Goal: Transaction & Acquisition: Purchase product/service

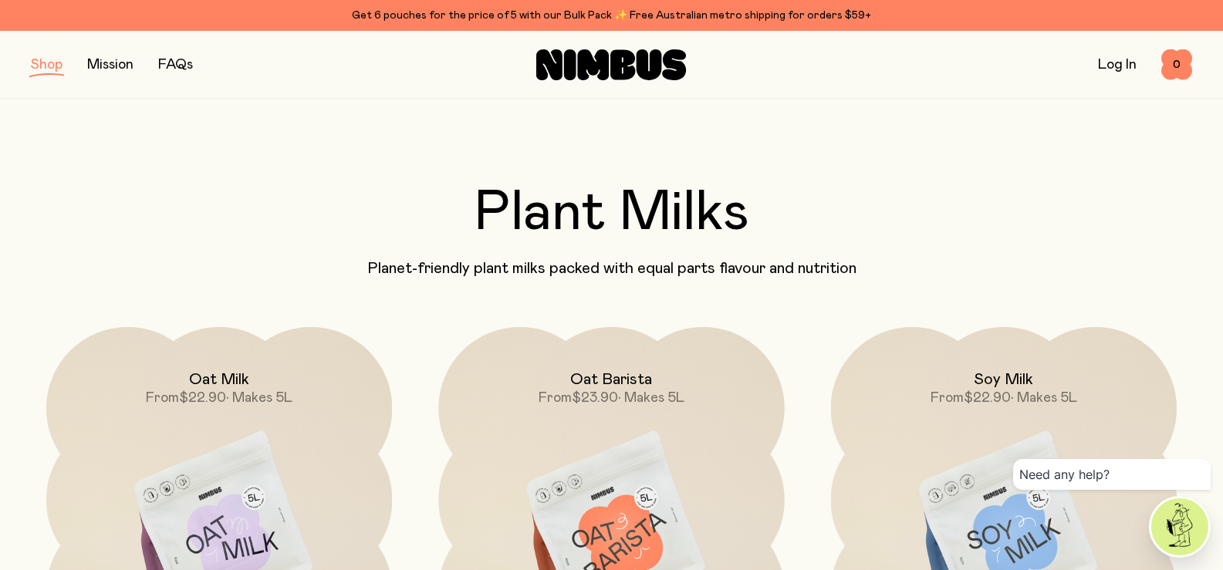
click at [46, 62] on button "button" at bounding box center [47, 65] width 32 height 22
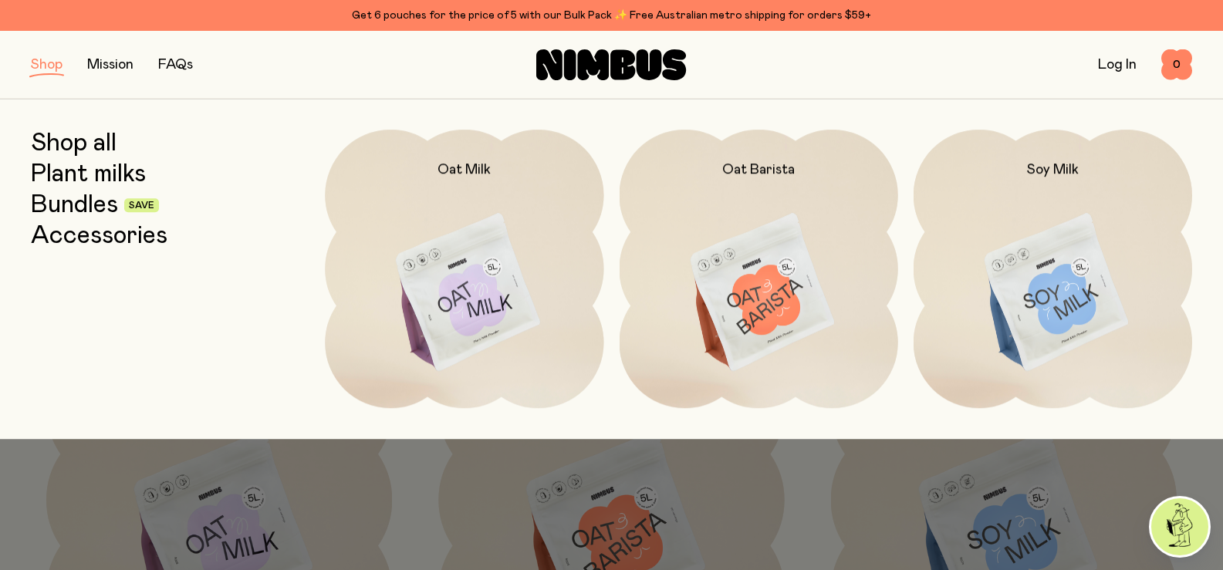
click at [95, 140] on link "Shop all" at bounding box center [74, 144] width 86 height 28
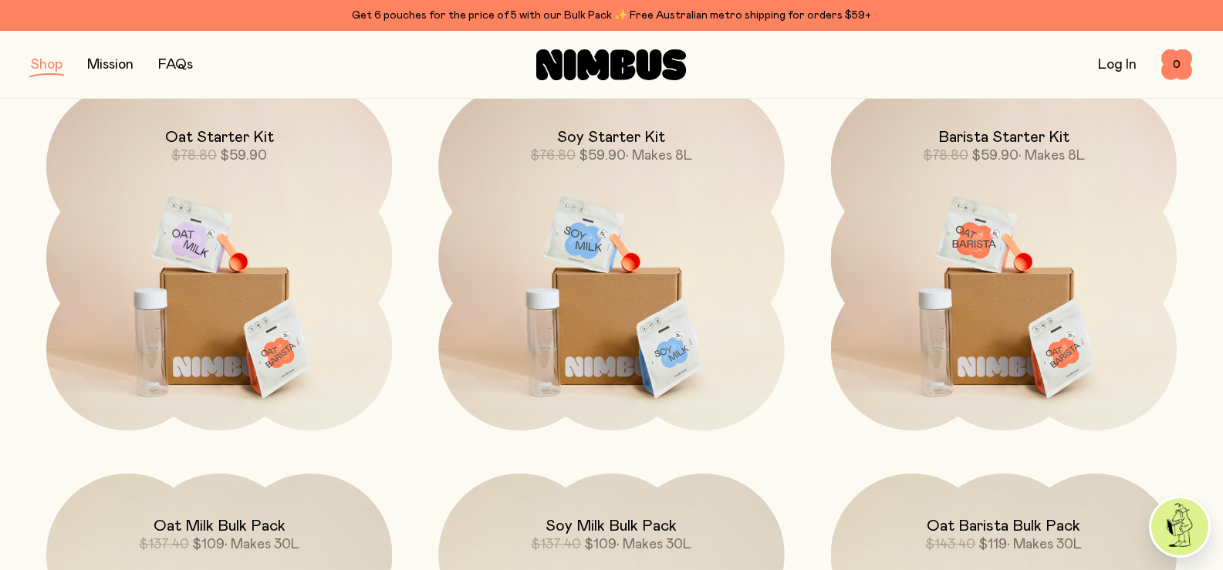
scroll to position [1234, 0]
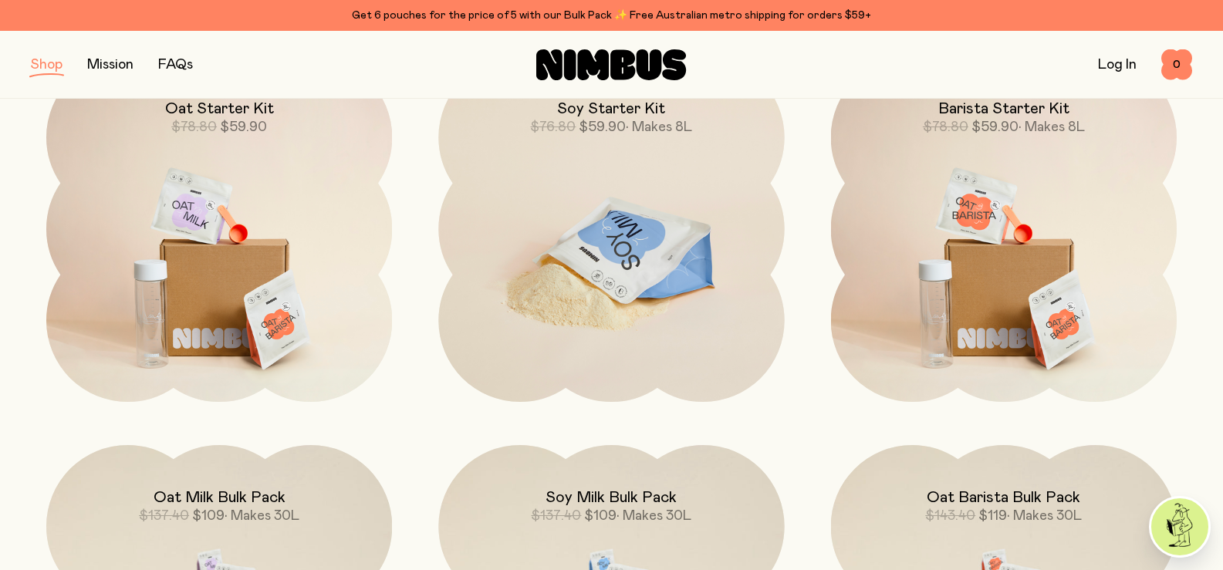
click at [640, 205] on img at bounding box center [611, 259] width 346 height 407
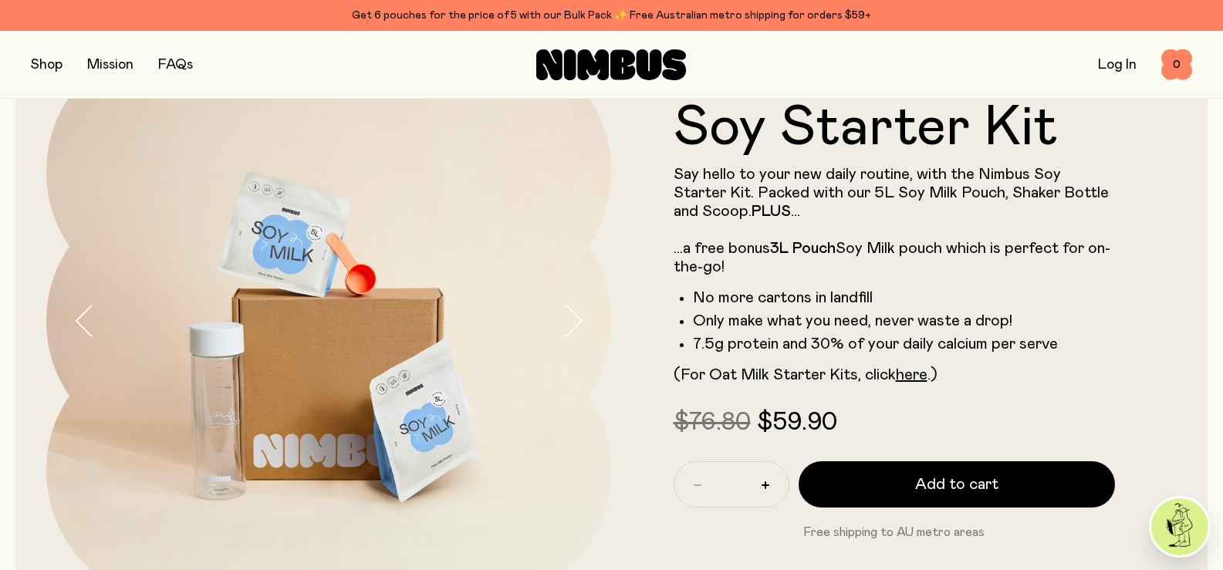
scroll to position [247, 0]
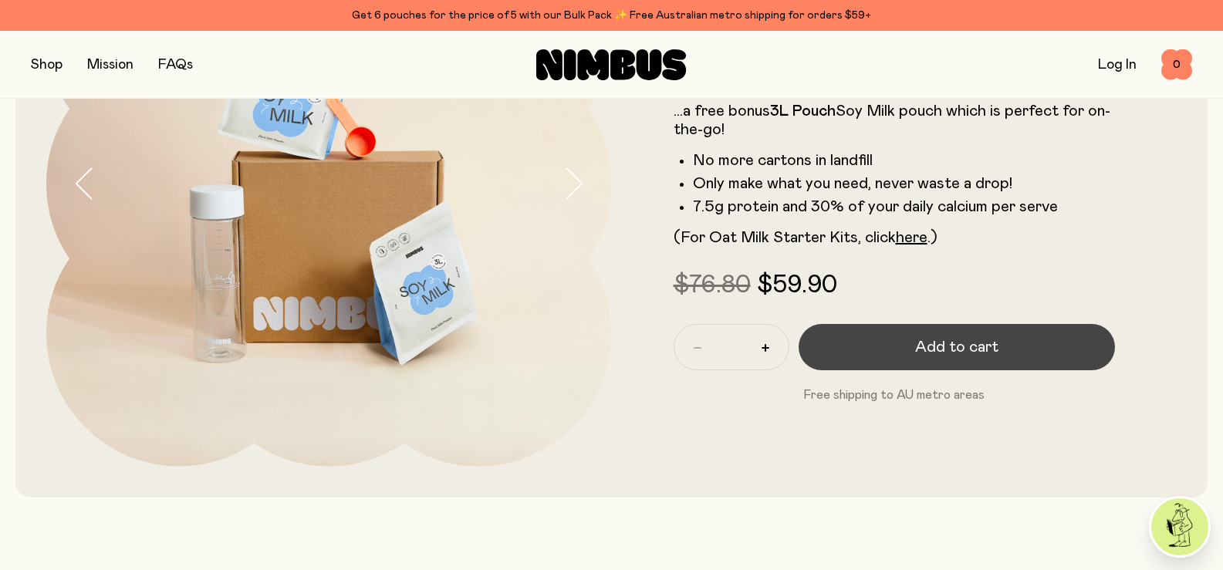
click at [965, 349] on span "Add to cart" at bounding box center [956, 347] width 83 height 22
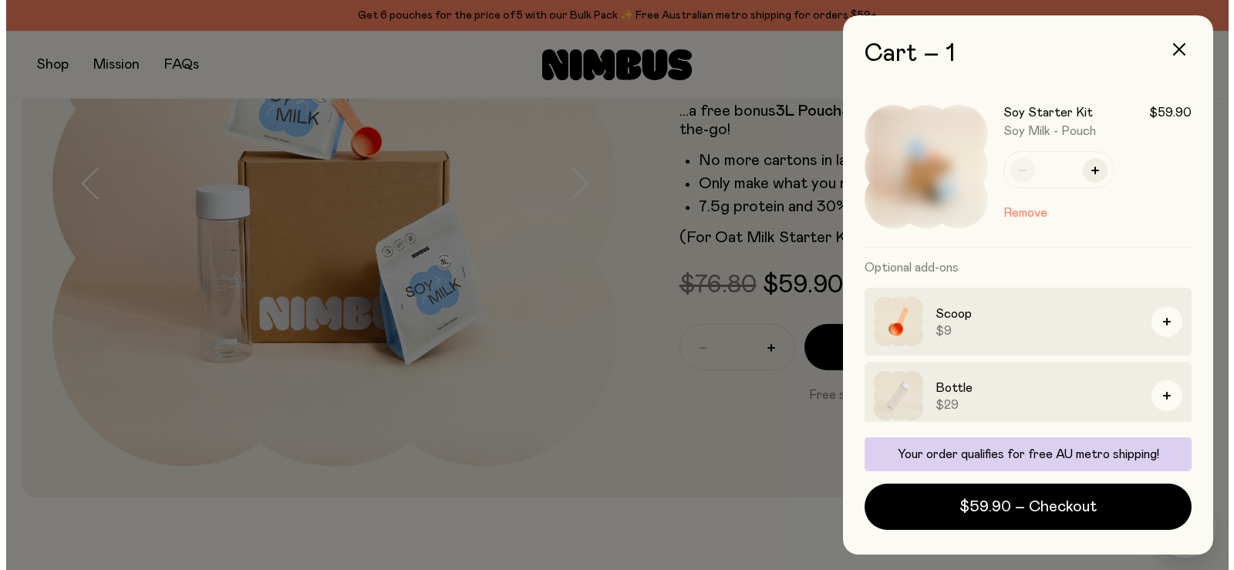
scroll to position [0, 0]
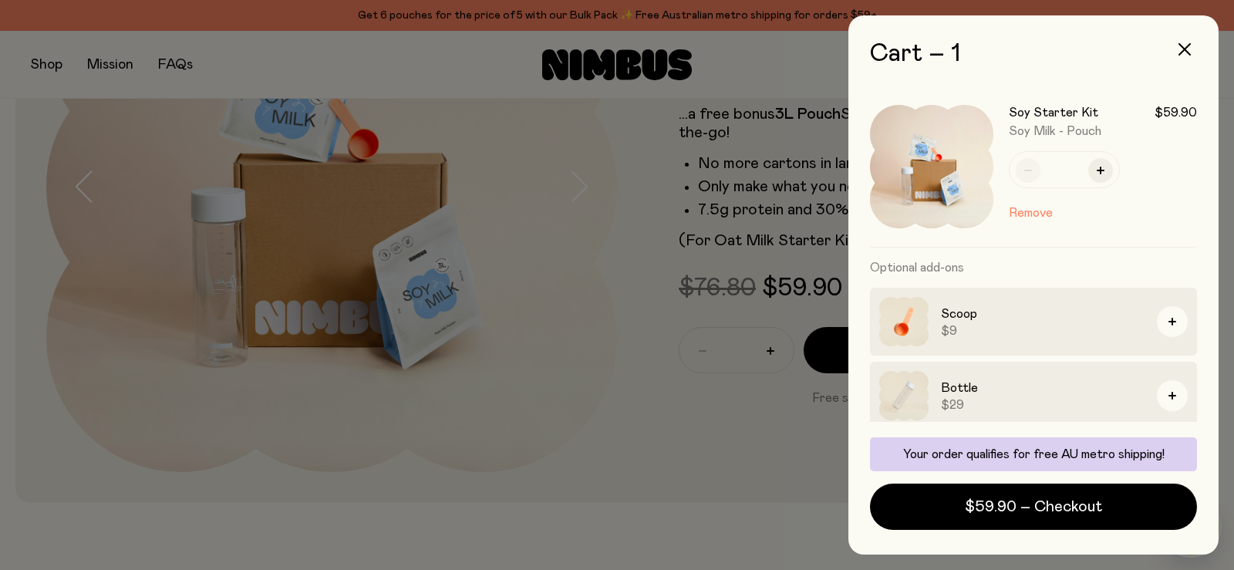
click at [47, 66] on div at bounding box center [617, 285] width 1234 height 570
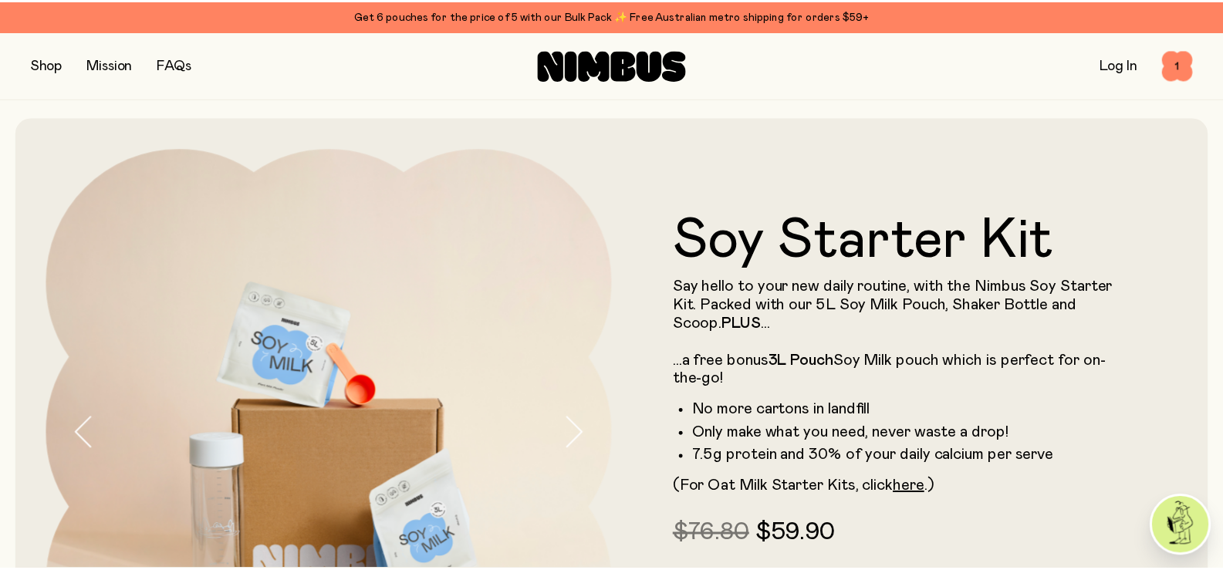
scroll to position [247, 0]
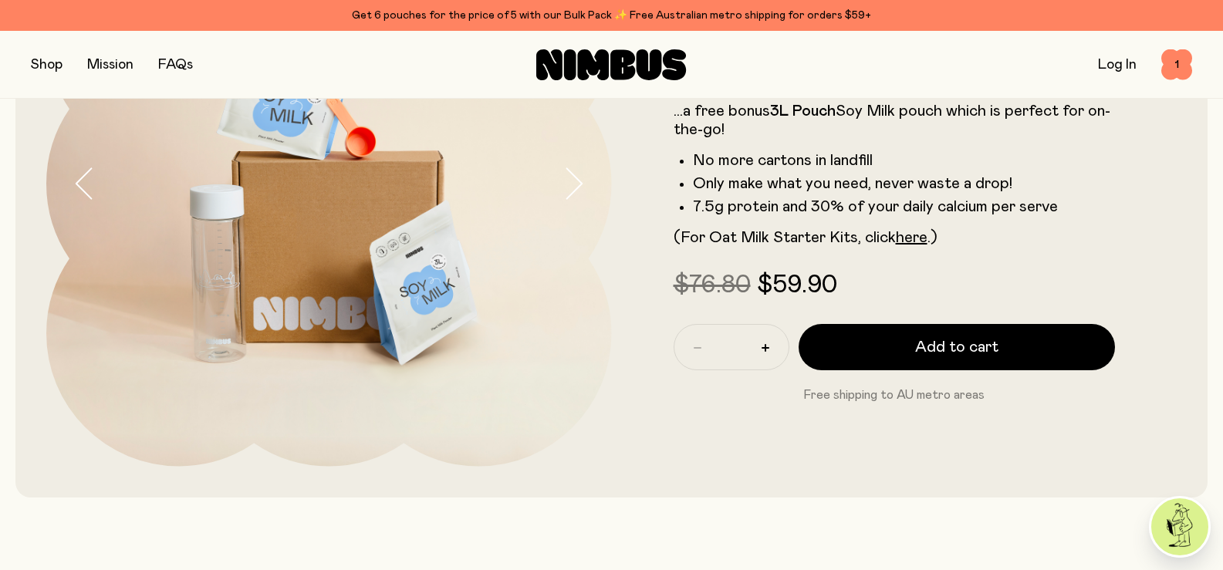
click at [47, 66] on button "button" at bounding box center [47, 65] width 32 height 22
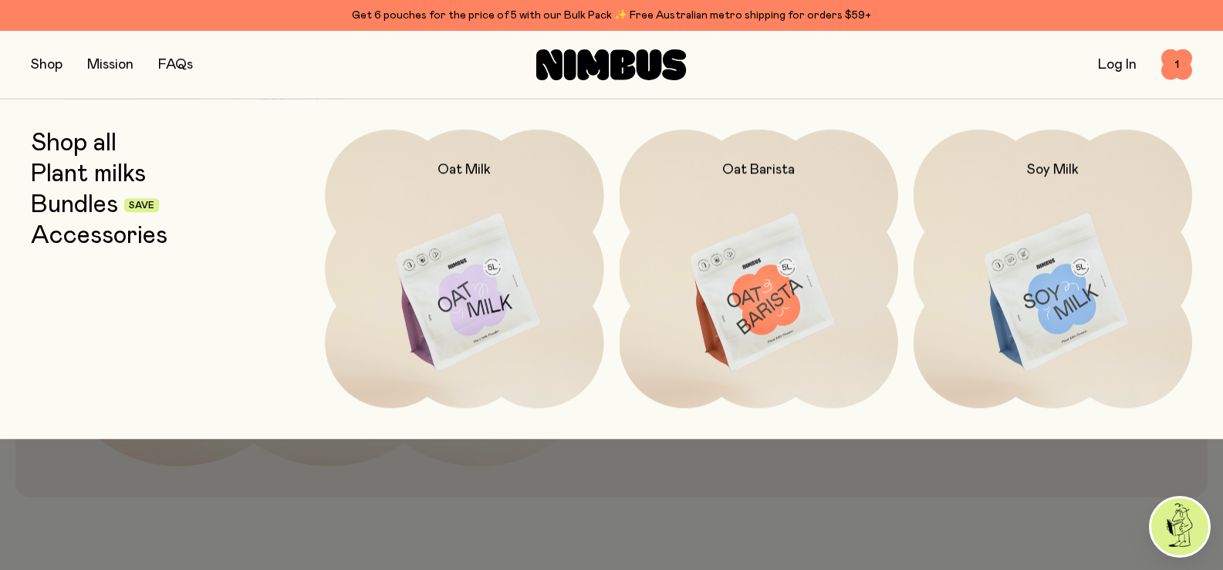
click at [61, 206] on link "Bundles" at bounding box center [74, 205] width 87 height 28
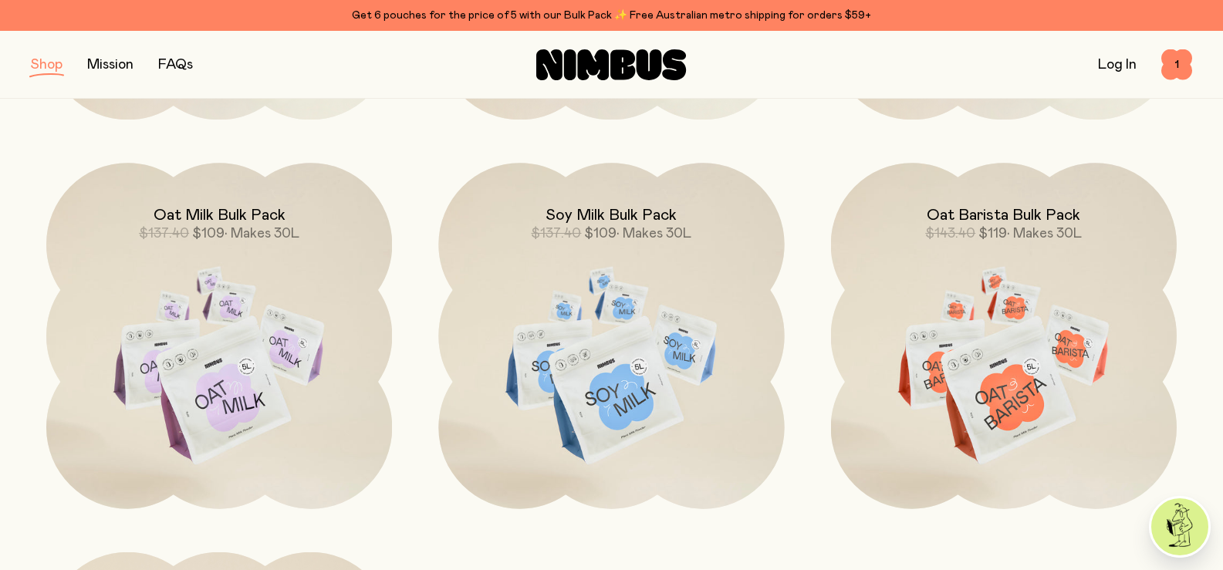
scroll to position [555, 0]
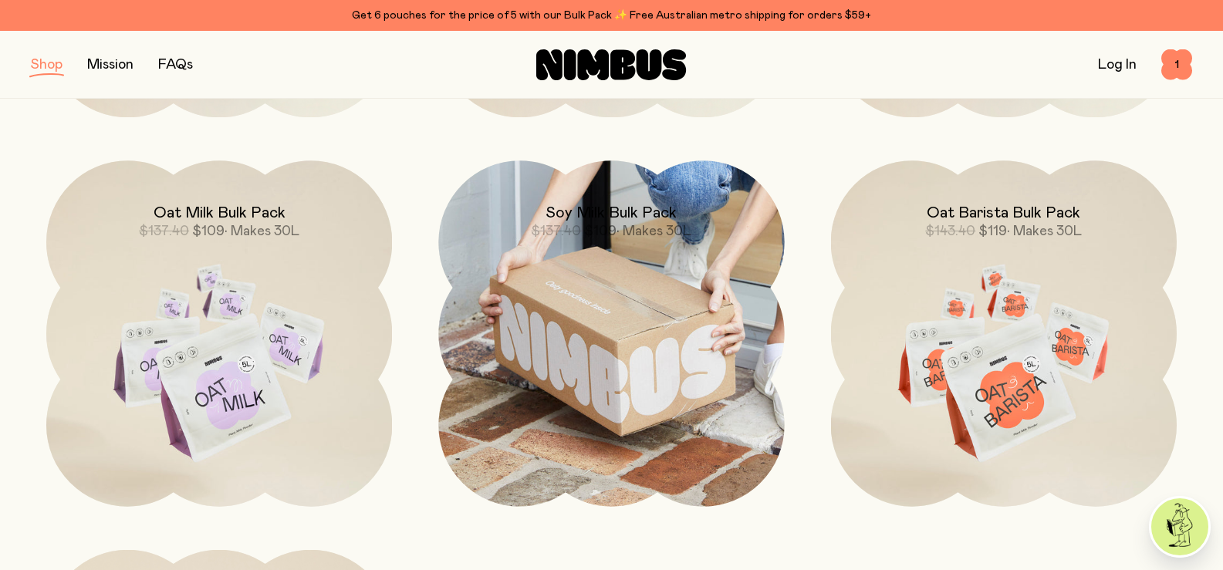
click at [609, 340] on img at bounding box center [611, 333] width 346 height 346
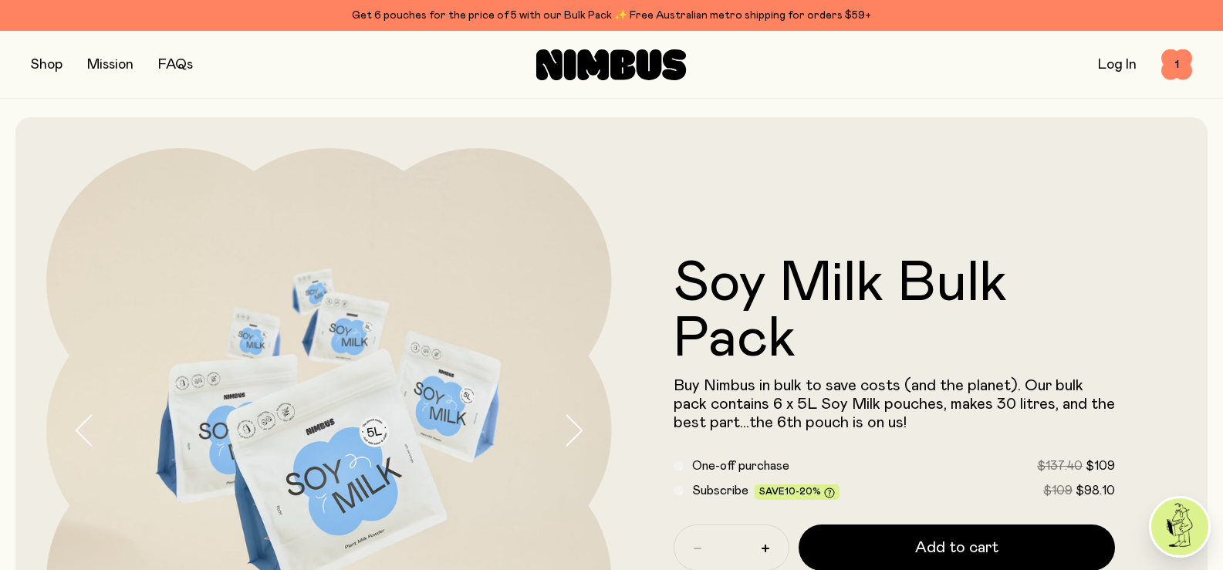
click at [1218, 217] on header "Soy Milk Bulk Pack Buy Nimbus in bulk to save costs (and the planet). Our bulk …" at bounding box center [611, 430] width 1223 height 627
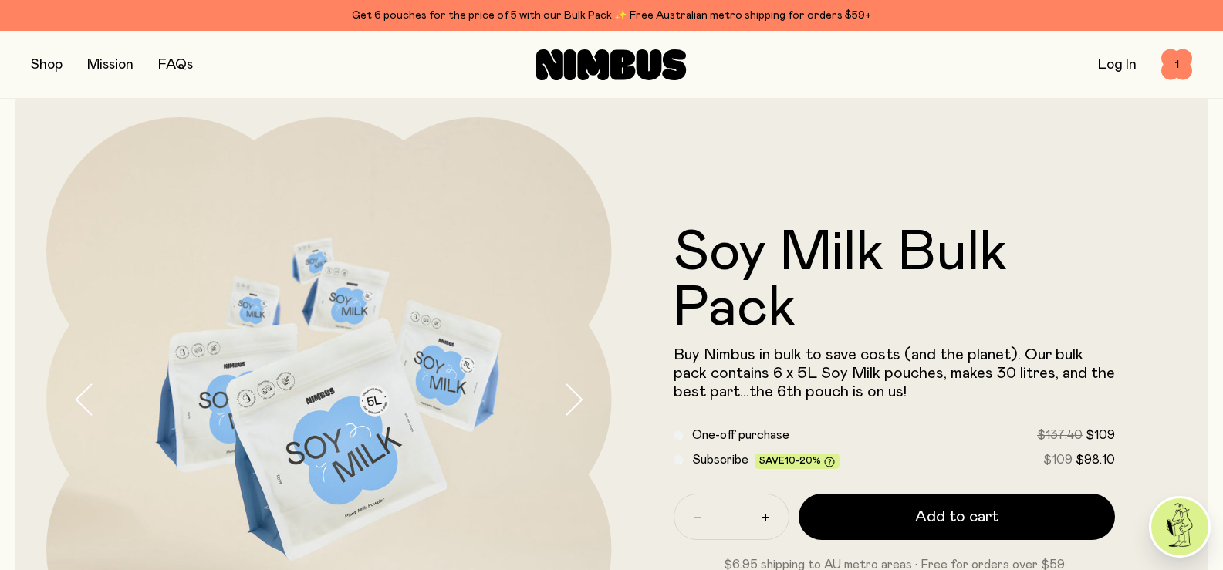
scroll to position [278, 0]
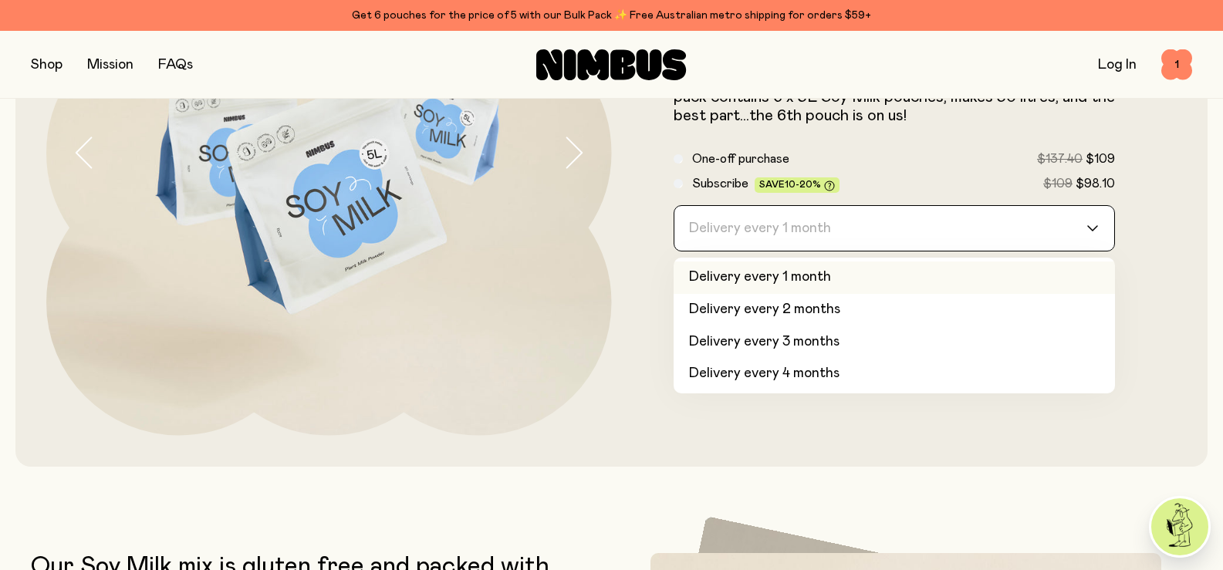
click at [881, 218] on input "Search for option" at bounding box center [885, 228] width 402 height 45
click at [1076, 230] on input "Search for option" at bounding box center [885, 228] width 402 height 45
click at [858, 274] on li "Delivery every 1 month" at bounding box center [895, 278] width 442 height 32
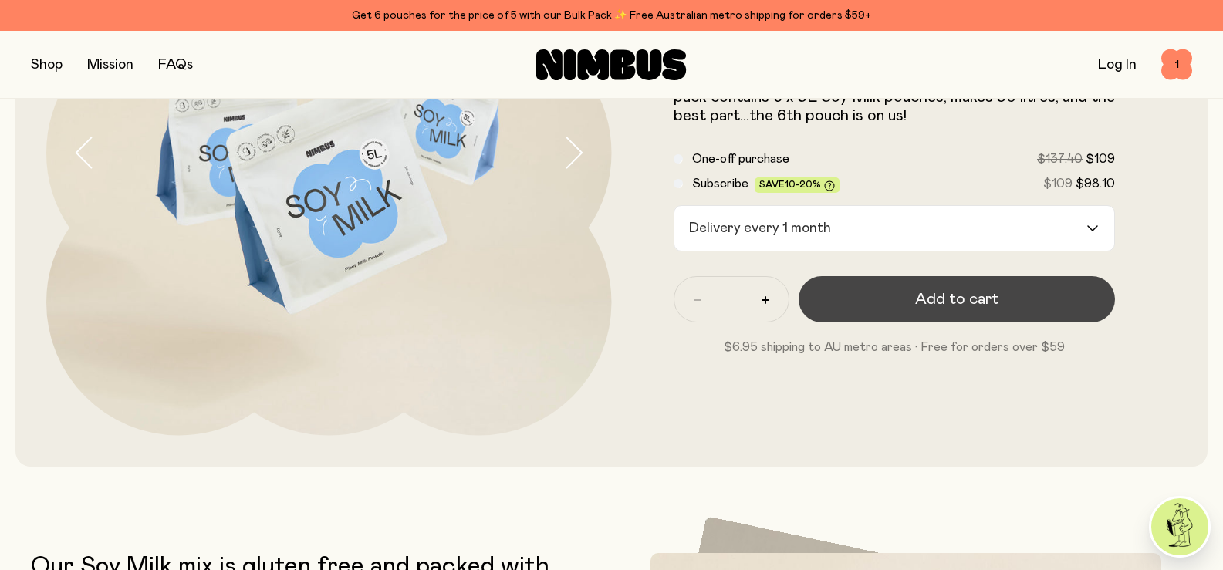
click at [983, 298] on span "Add to cart" at bounding box center [956, 300] width 83 height 22
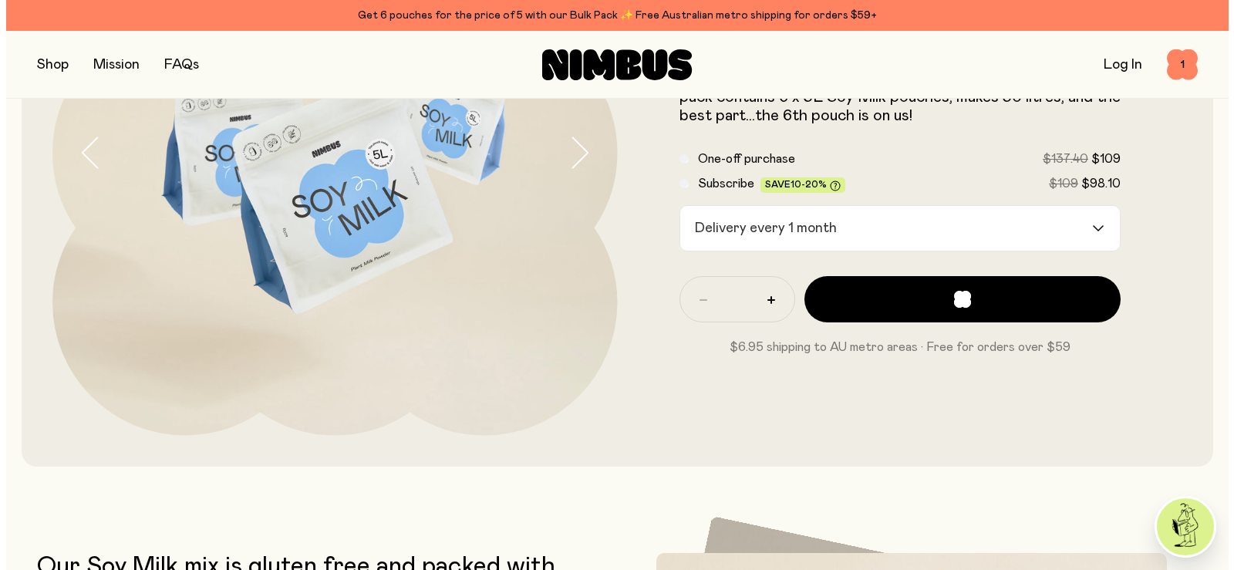
scroll to position [0, 0]
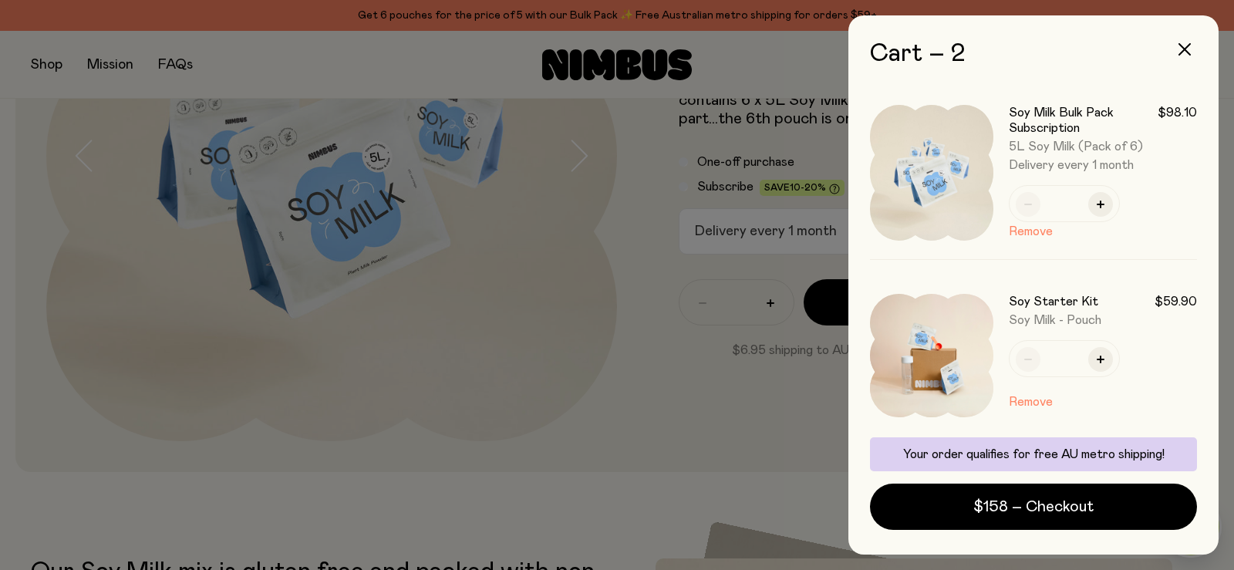
click at [47, 66] on div at bounding box center [617, 285] width 1234 height 570
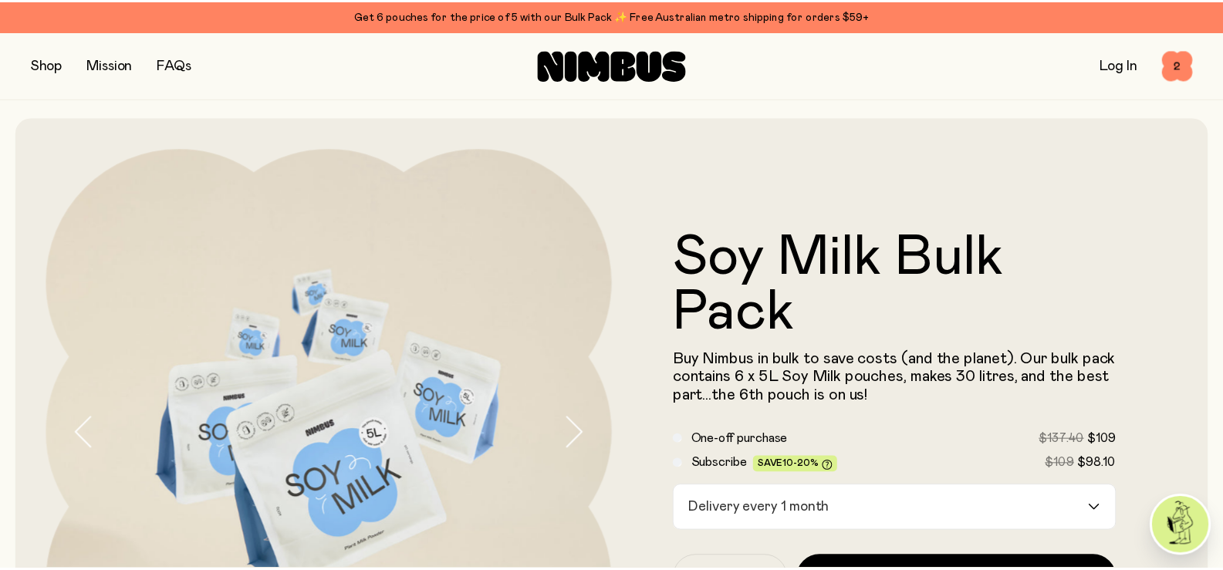
scroll to position [278, 0]
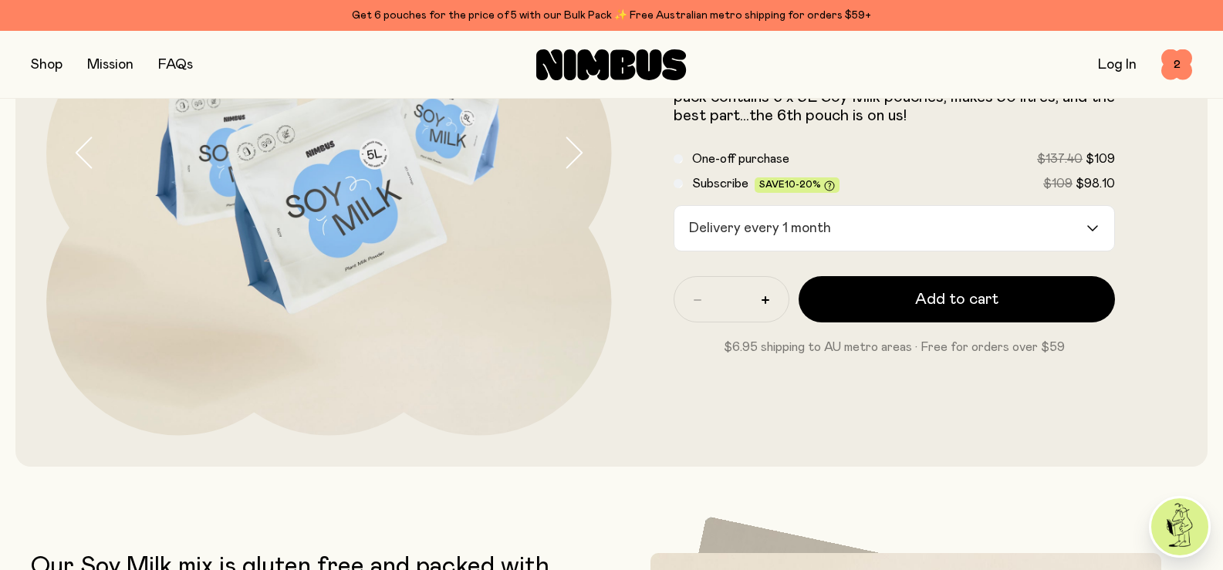
click at [47, 66] on button "button" at bounding box center [47, 65] width 32 height 22
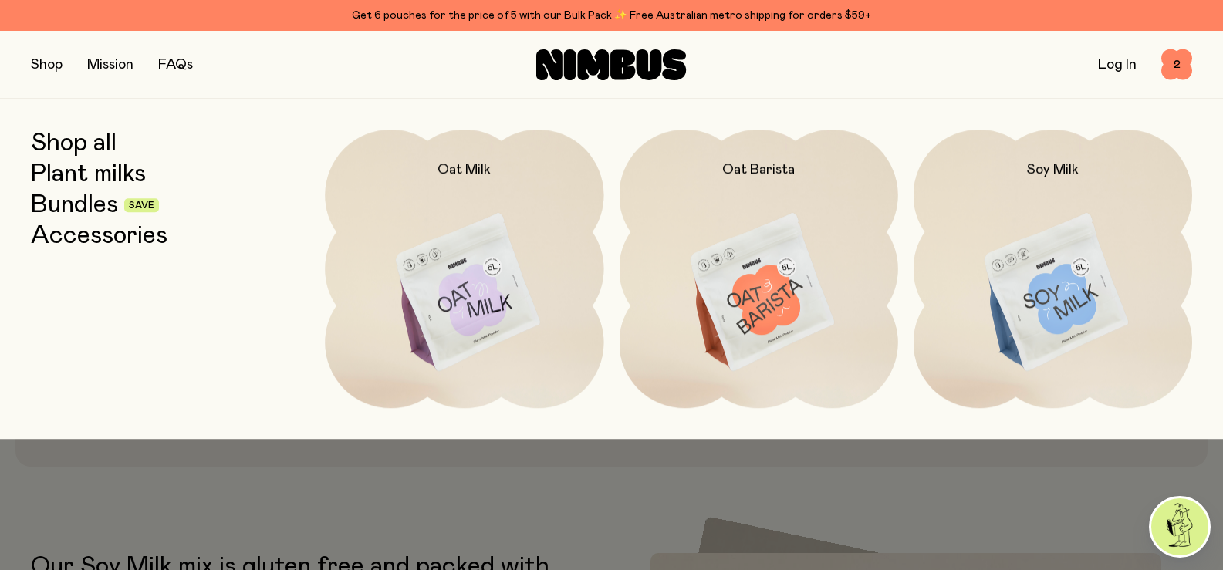
click at [68, 238] on link "Accessories" at bounding box center [99, 236] width 137 height 28
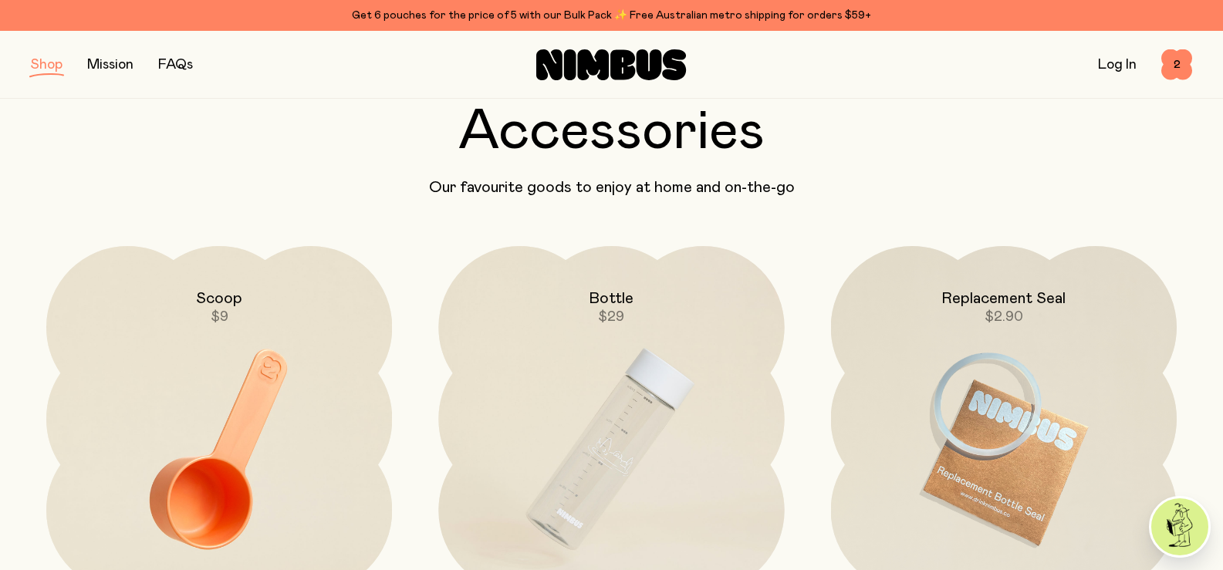
scroll to position [216, 0]
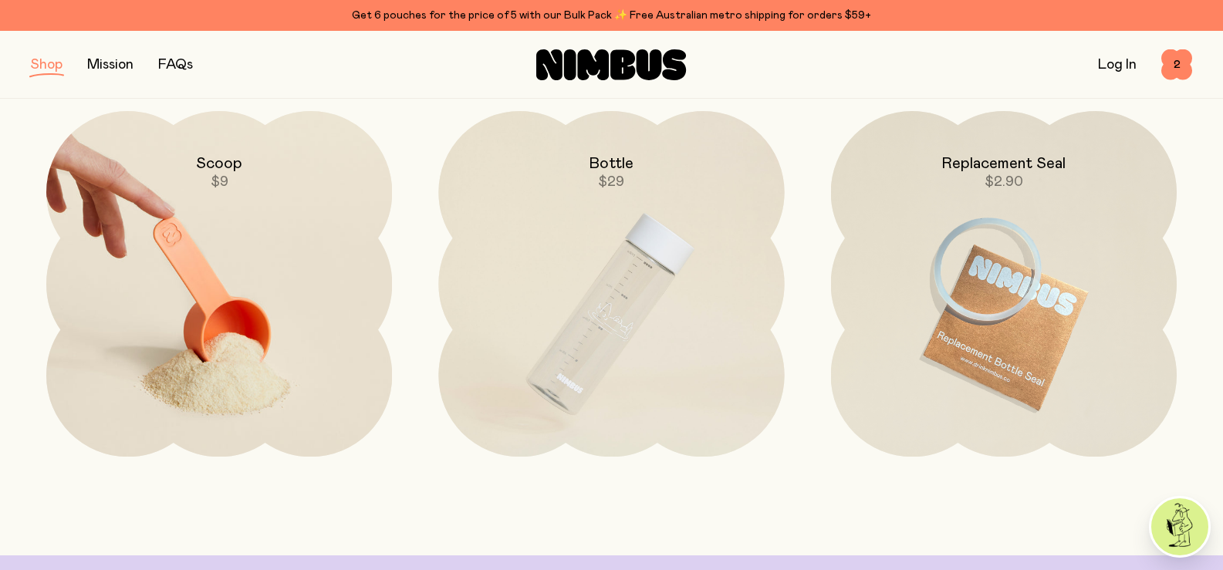
click at [246, 285] on img at bounding box center [219, 314] width 346 height 407
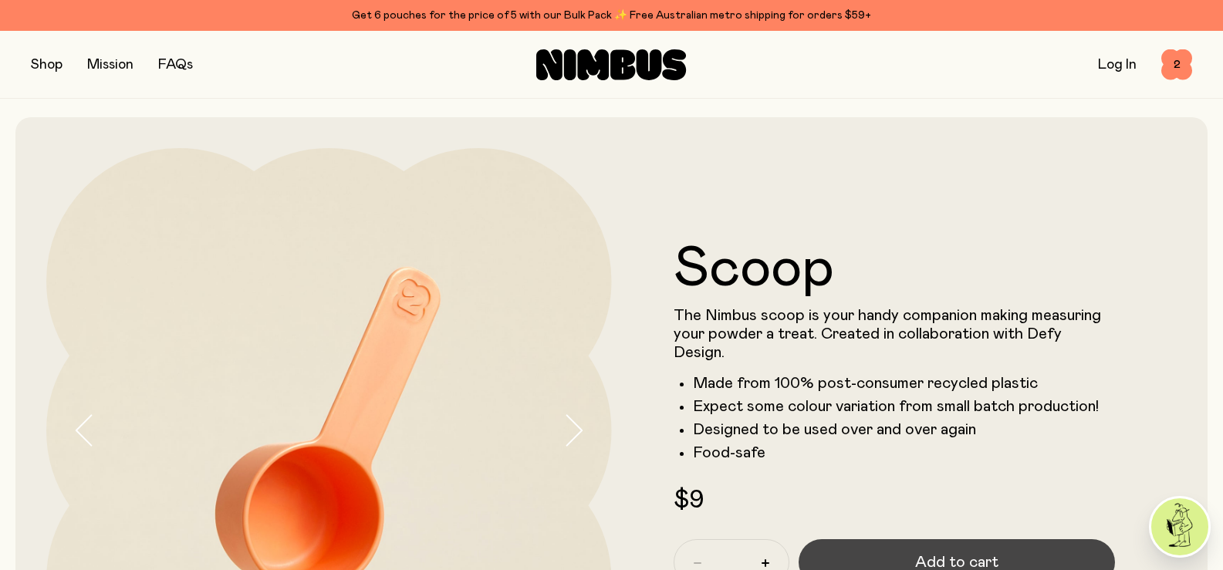
click at [912, 554] on button "Add to cart" at bounding box center [956, 562] width 317 height 46
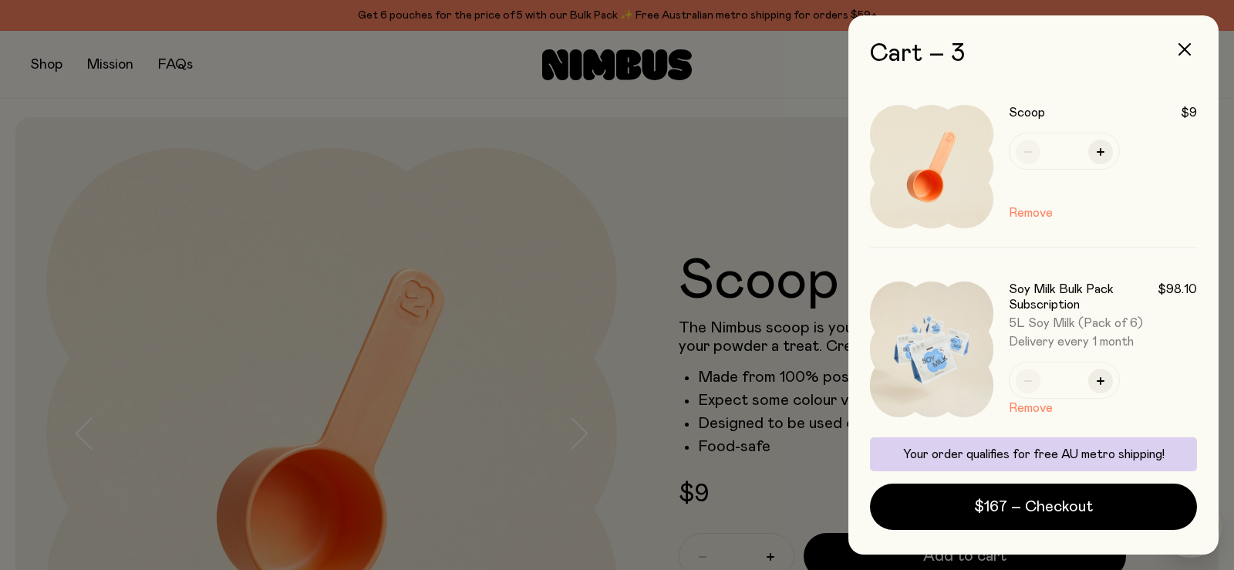
click at [48, 67] on div at bounding box center [617, 285] width 1234 height 570
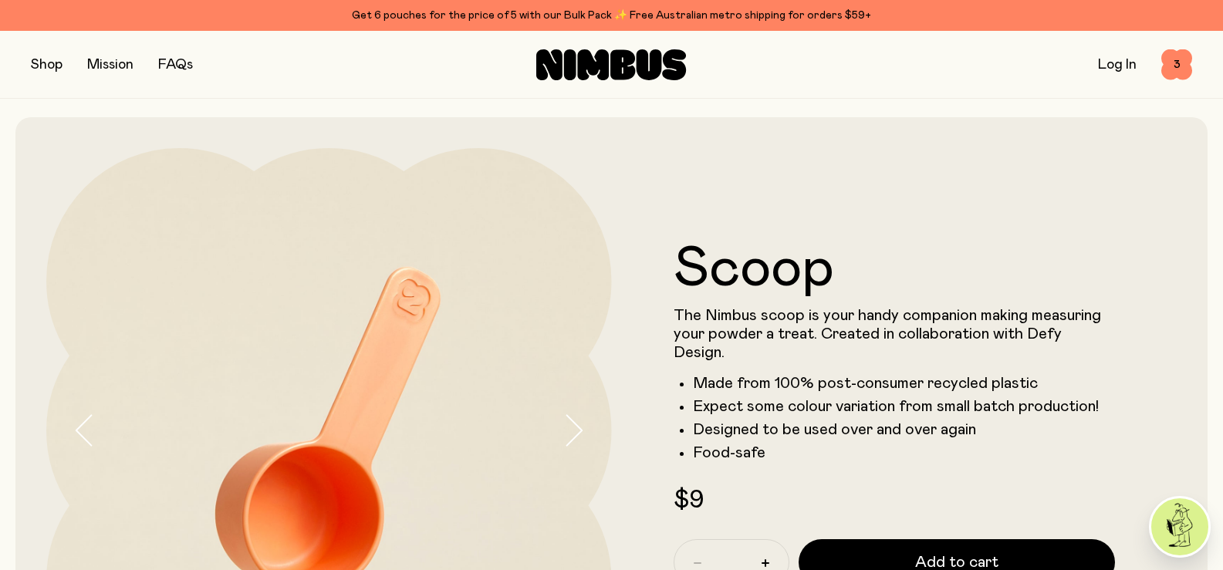
click at [48, 67] on button "button" at bounding box center [47, 65] width 32 height 22
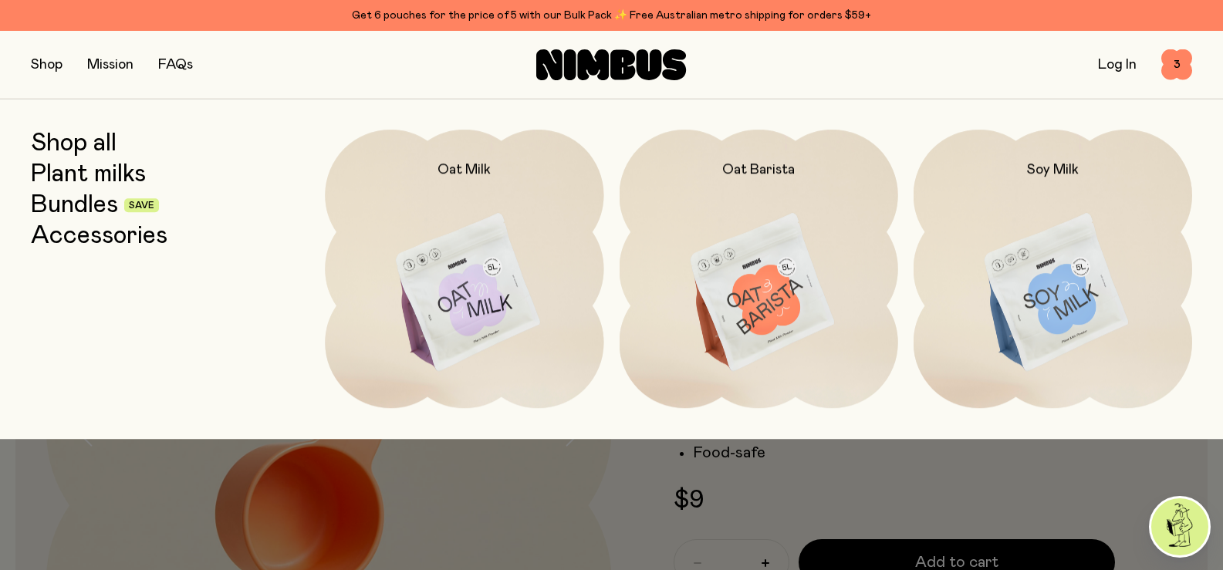
click at [71, 237] on link "Accessories" at bounding box center [99, 236] width 137 height 28
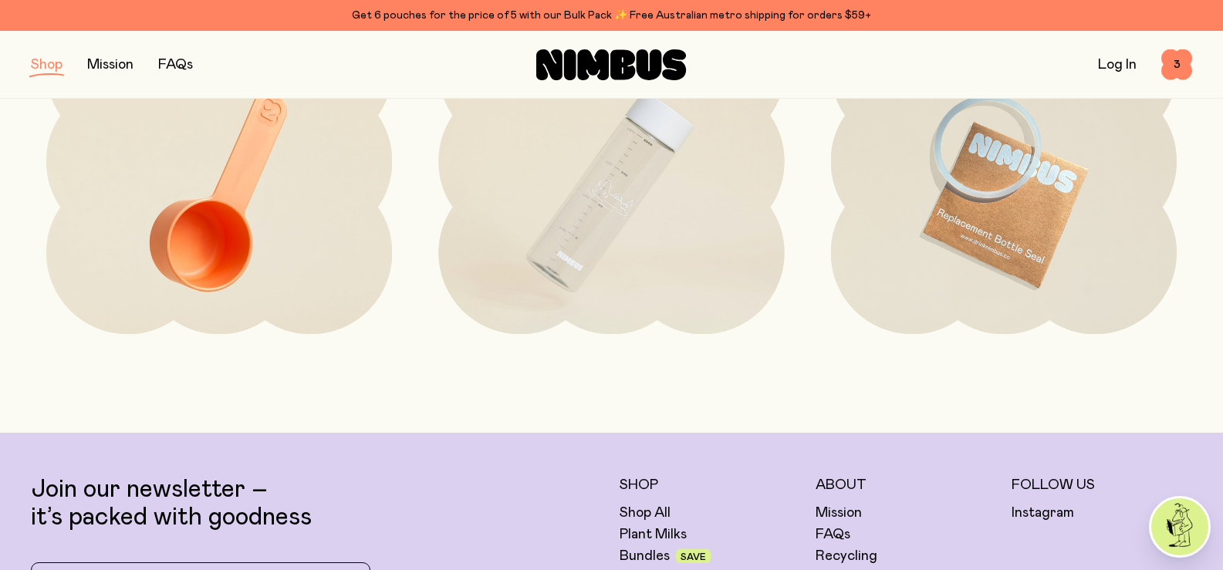
scroll to position [339, 0]
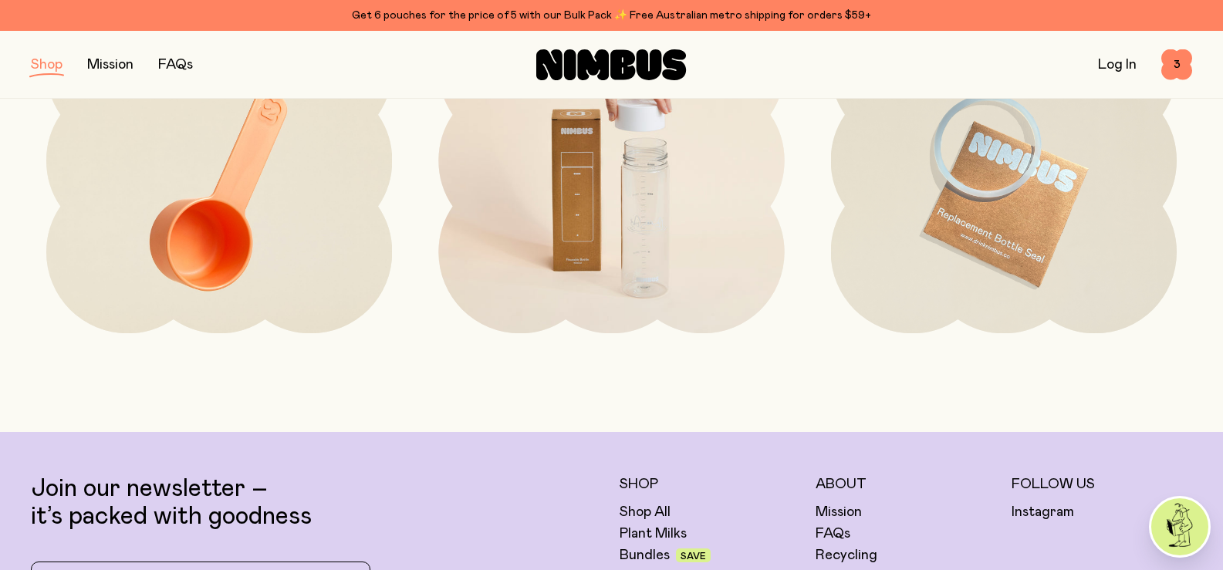
click at [564, 218] on img at bounding box center [611, 191] width 346 height 407
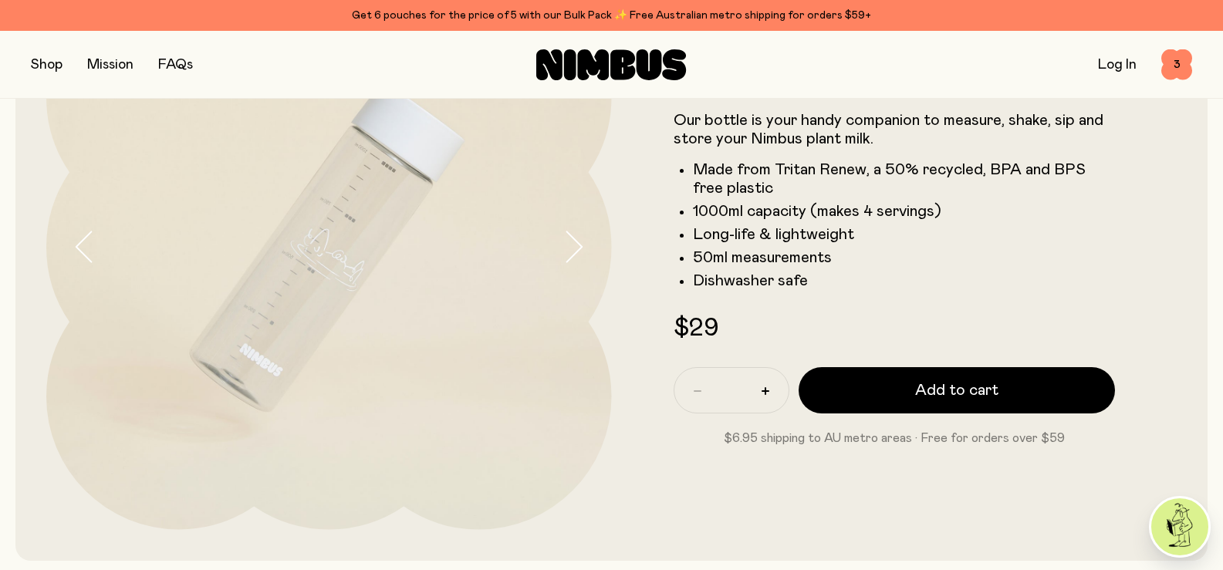
scroll to position [185, 0]
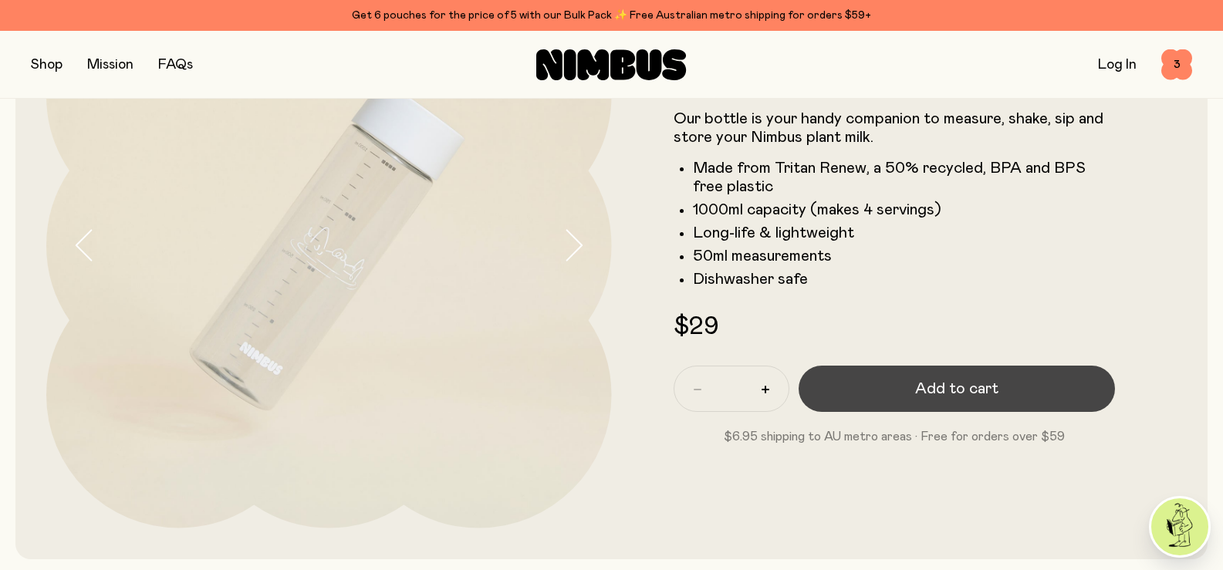
click at [950, 382] on span "Add to cart" at bounding box center [956, 389] width 83 height 22
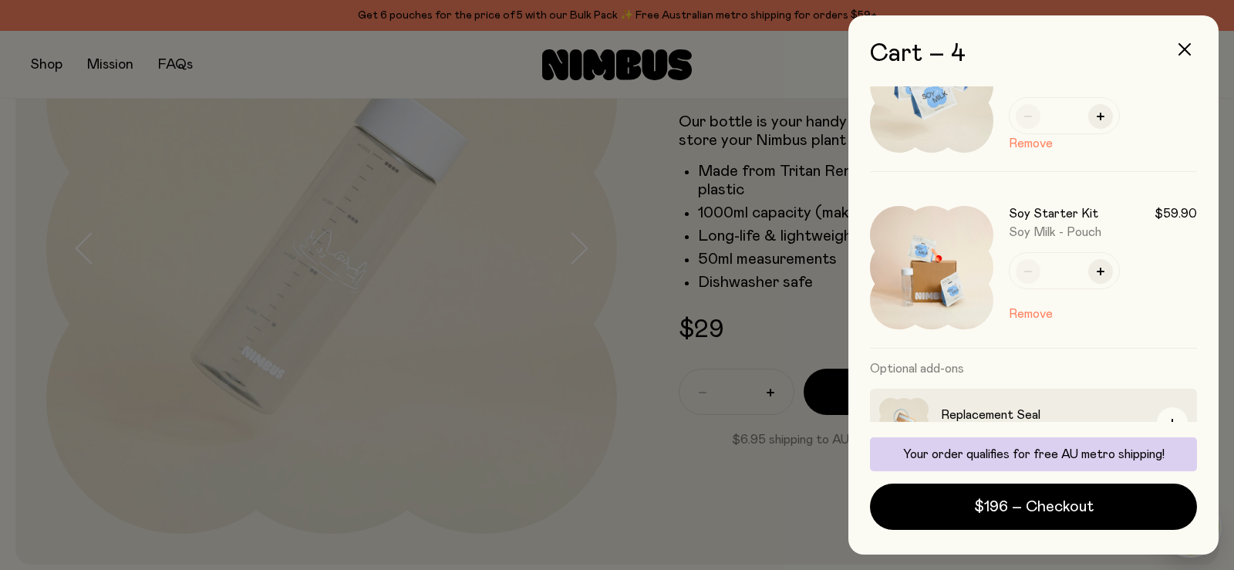
scroll to position [468, 0]
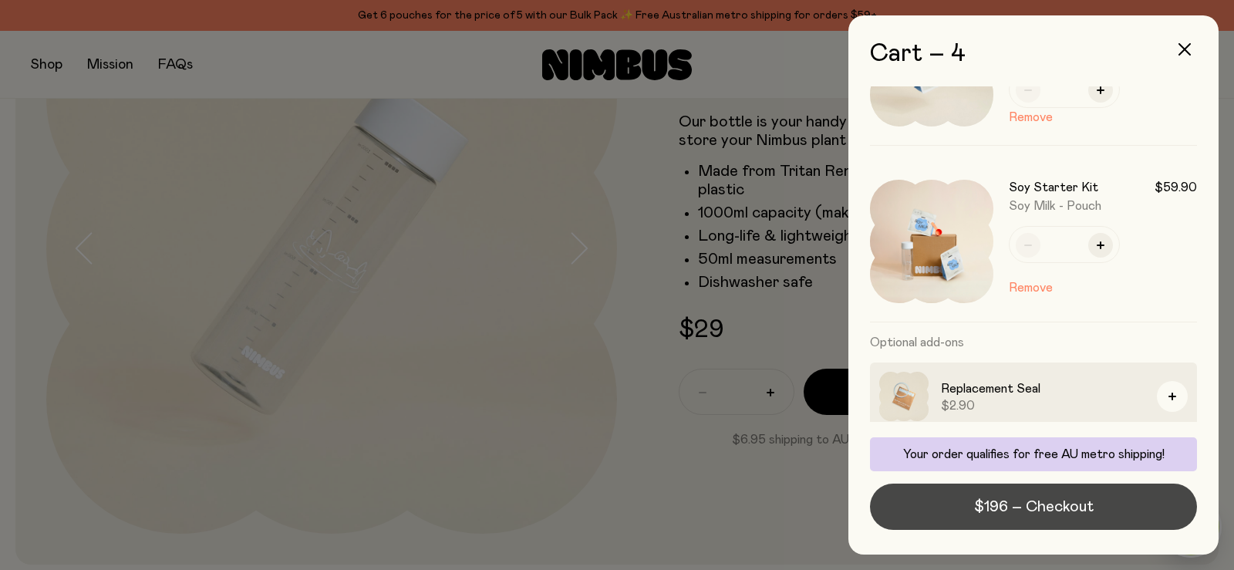
click at [1042, 502] on span "$196 – Checkout" at bounding box center [1034, 507] width 120 height 22
